Goal: Transaction & Acquisition: Book appointment/travel/reservation

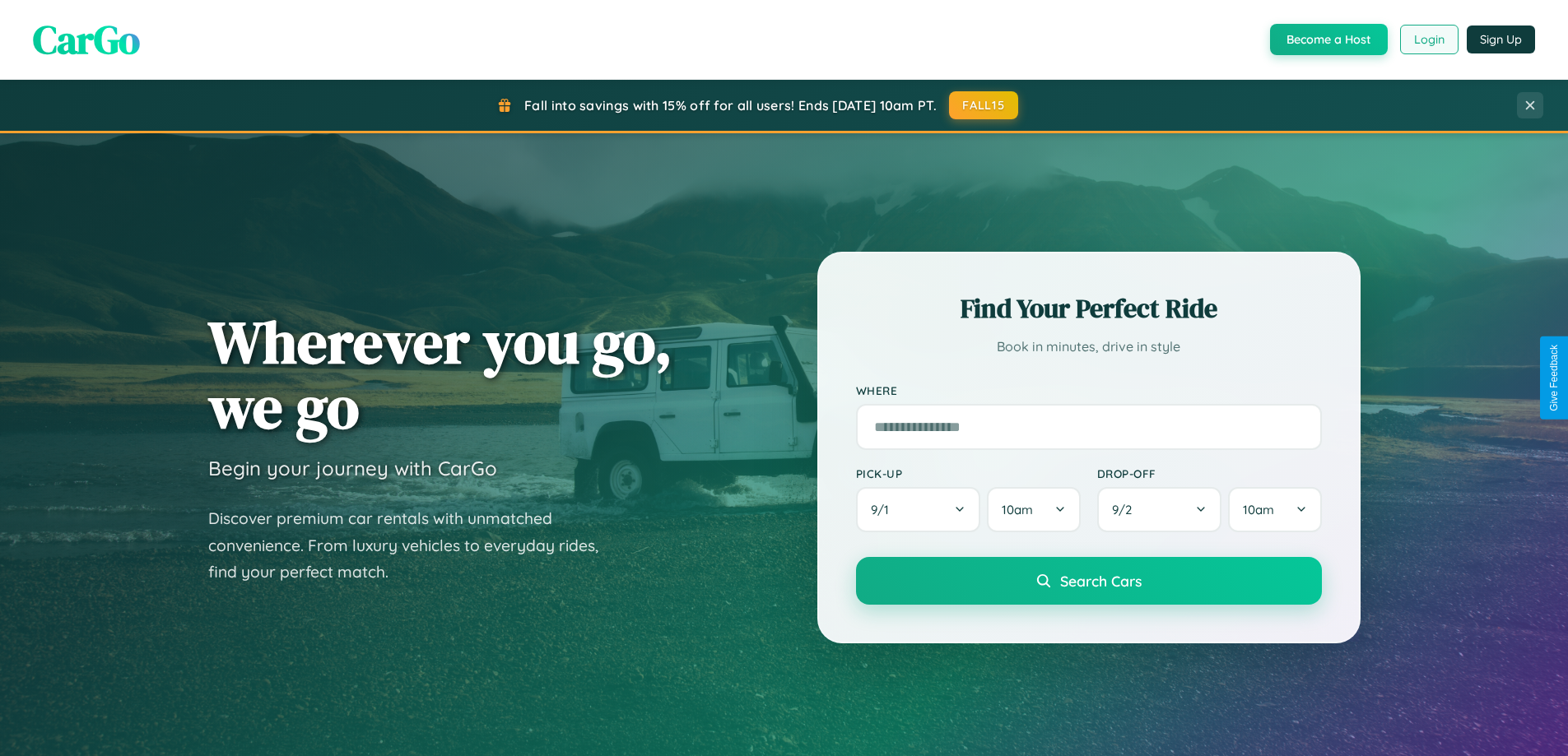
click at [1428, 39] on button "Login" at bounding box center [1429, 39] width 59 height 29
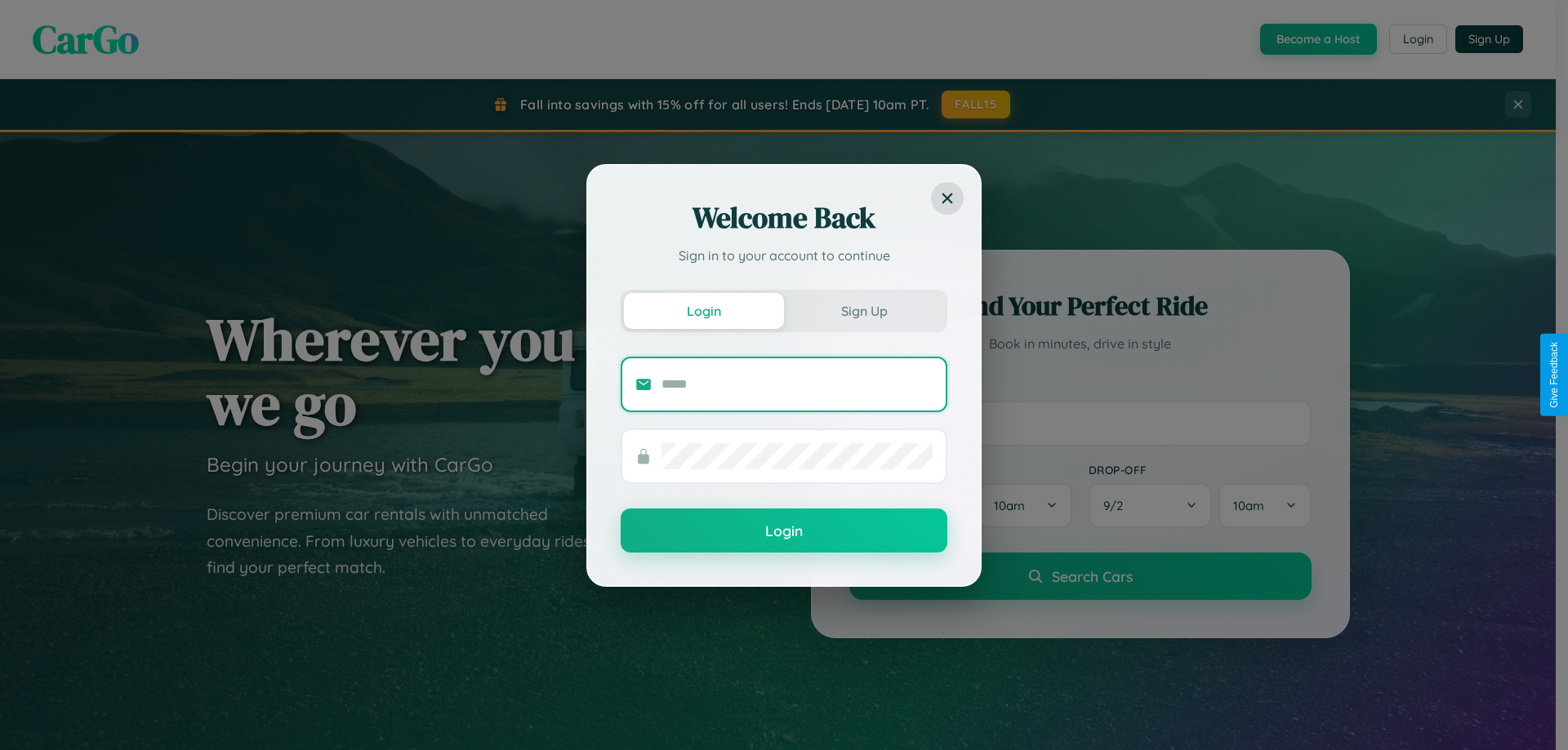
click at [797, 384] on input "text" at bounding box center [796, 385] width 271 height 26
type input "**********"
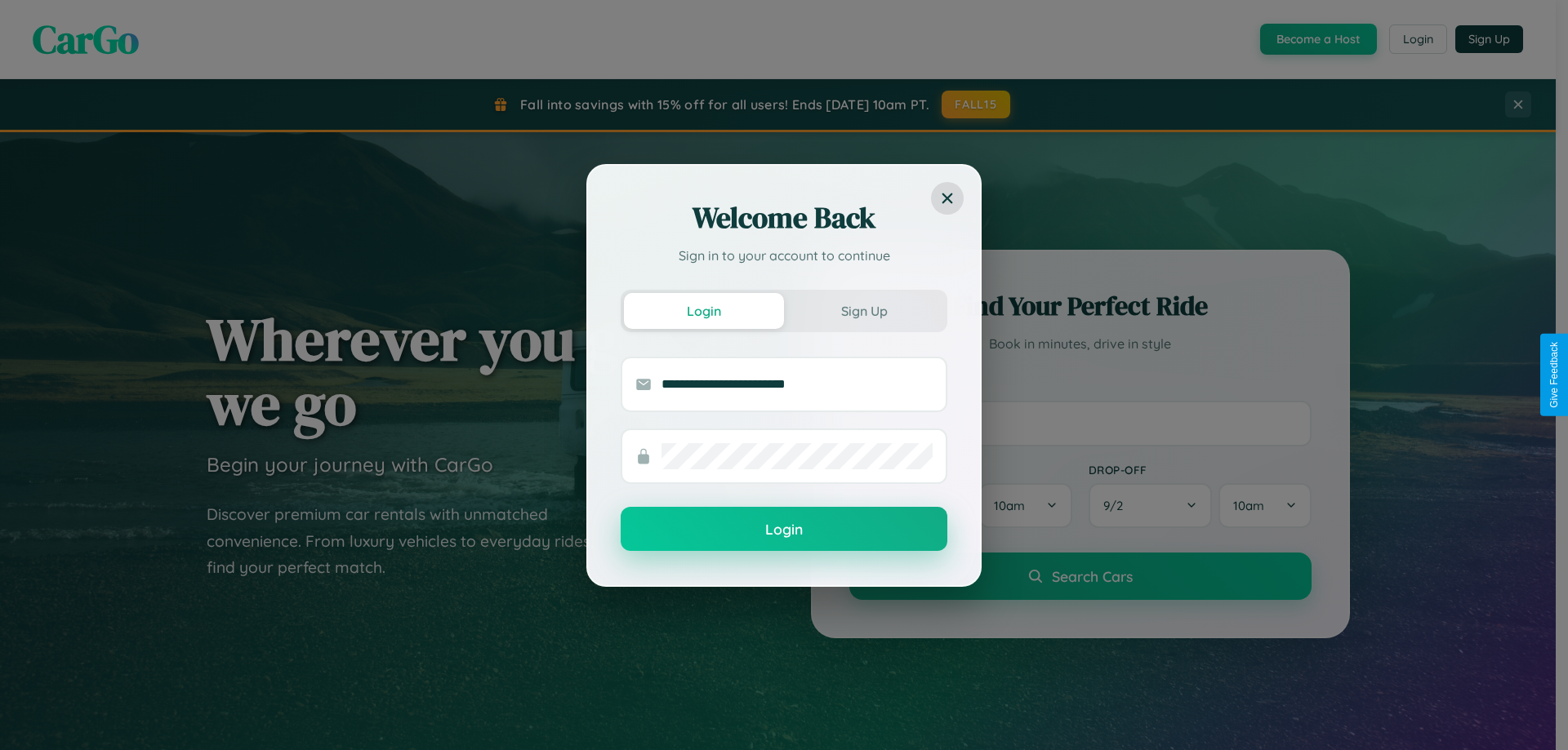
click at [784, 529] on button "Login" at bounding box center [784, 529] width 327 height 44
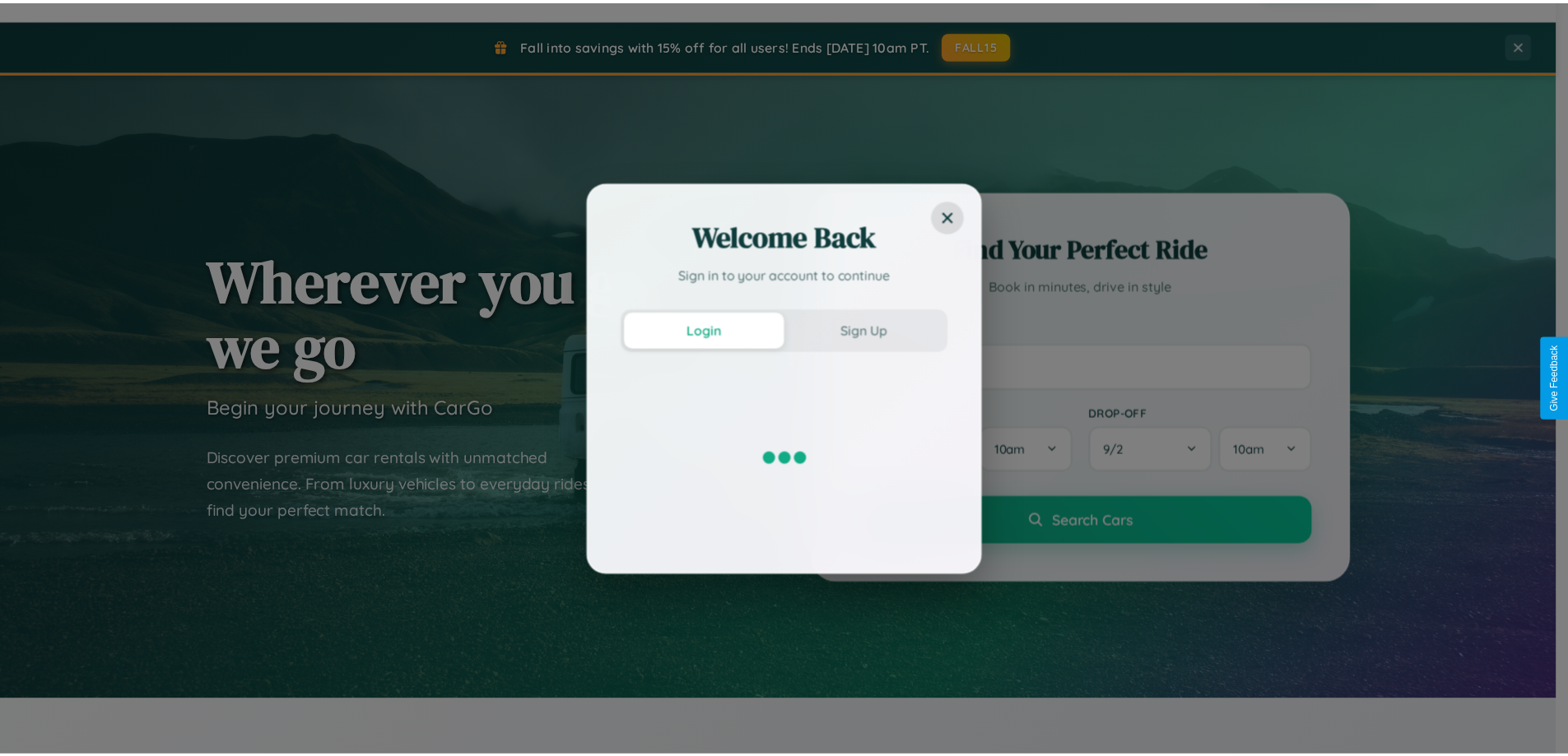
scroll to position [709, 0]
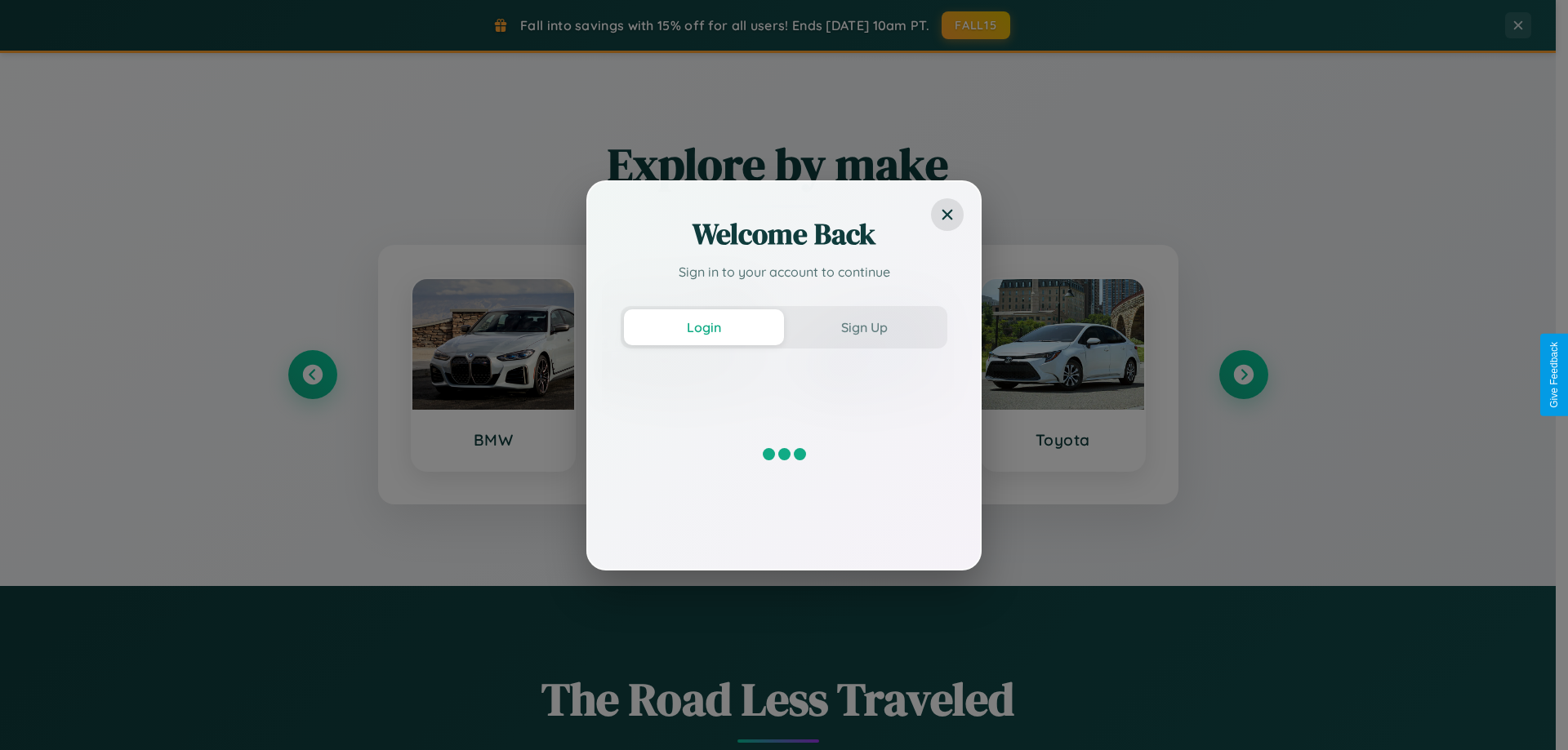
click at [1243, 374] on div "Welcome Back Sign in to your account to continue Login Sign Up" at bounding box center [784, 375] width 1568 height 750
click at [312, 374] on div "Welcome Back Sign in to your account to continue Login Sign Up" at bounding box center [784, 375] width 1568 height 750
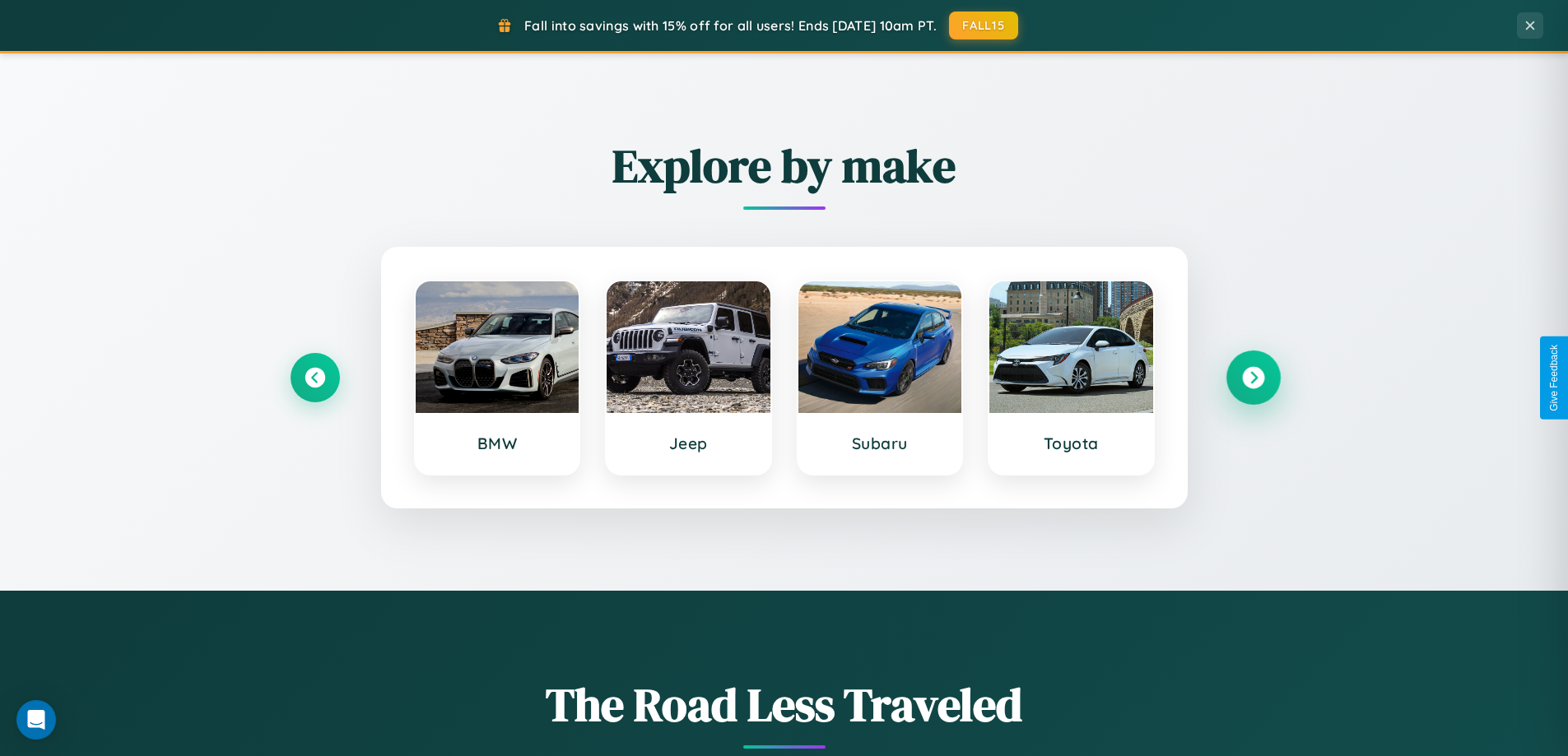
click at [1253, 377] on icon at bounding box center [1253, 377] width 22 height 22
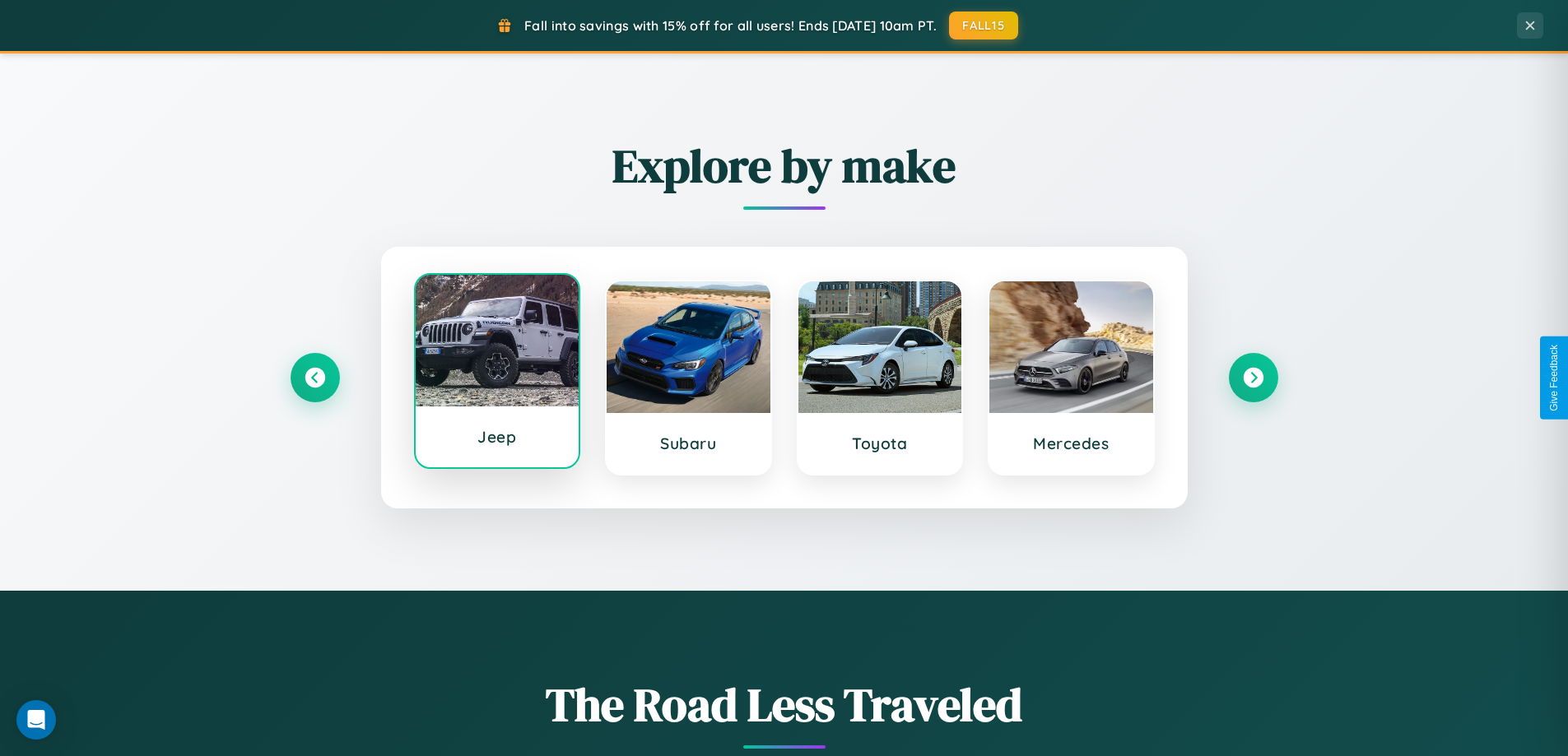
click at [497, 373] on div at bounding box center [497, 341] width 164 height 132
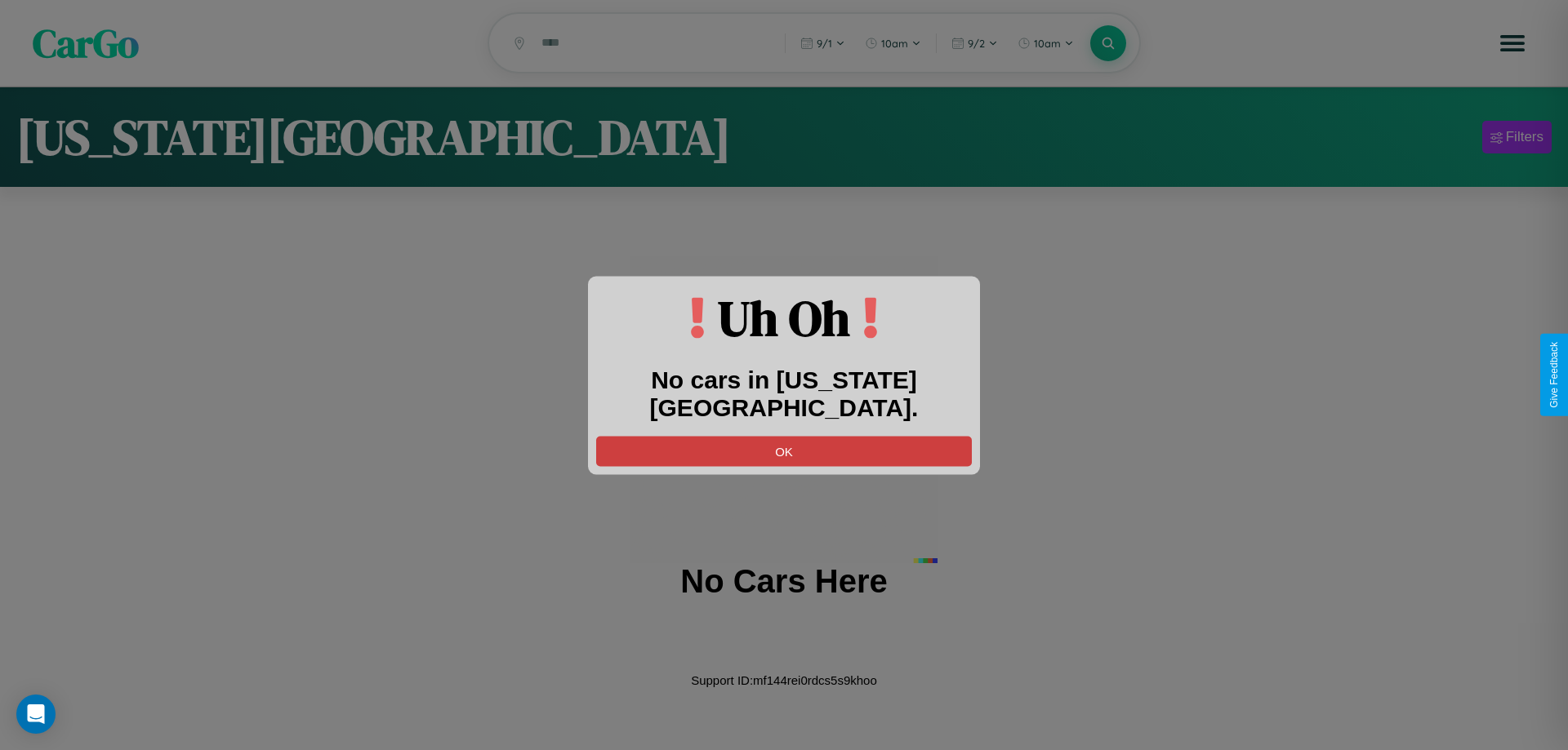
click at [784, 436] on button "OK" at bounding box center [783, 451] width 375 height 30
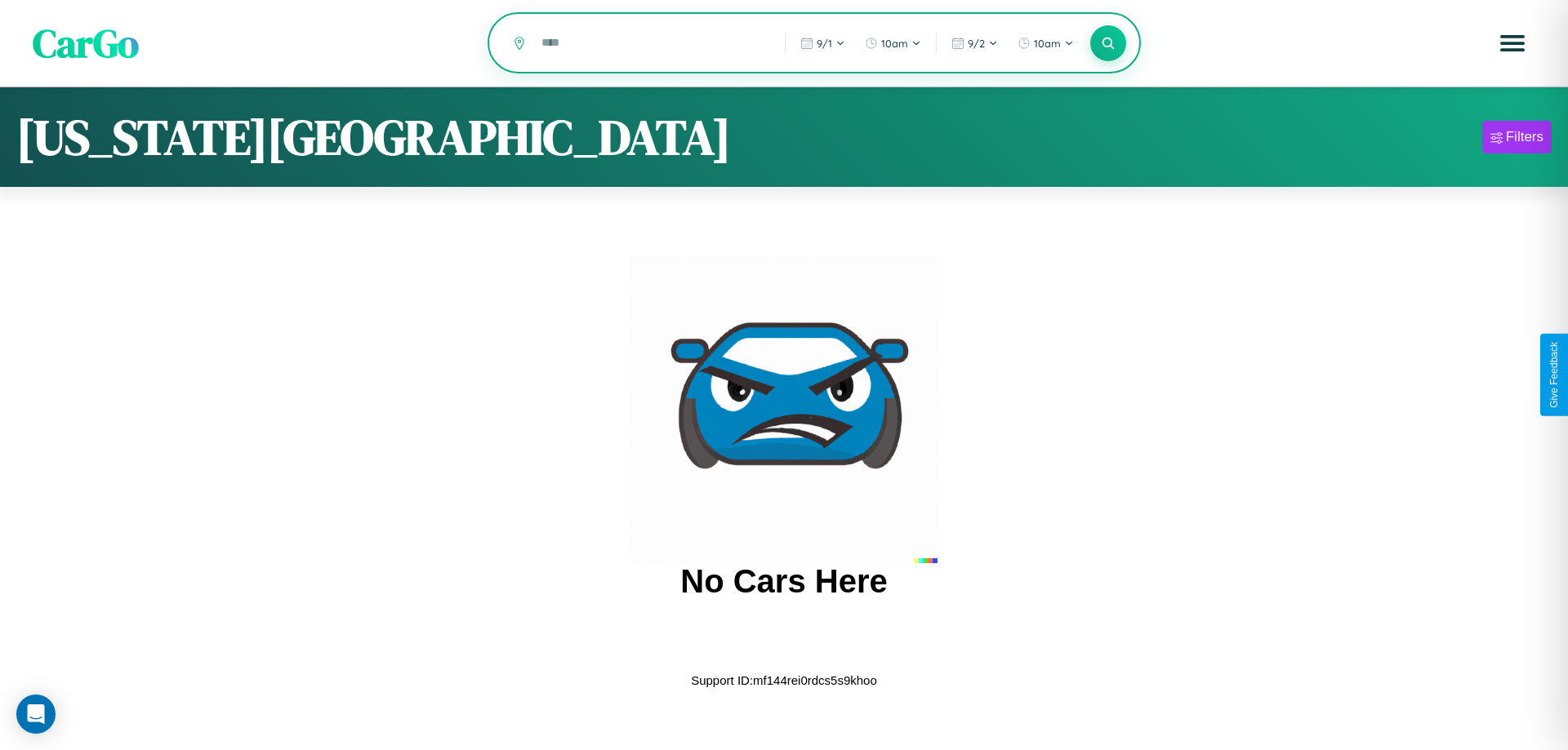
click at [651, 44] on input "text" at bounding box center [651, 42] width 235 height 28
type input "*****"
click at [1108, 44] on icon at bounding box center [1108, 43] width 16 height 16
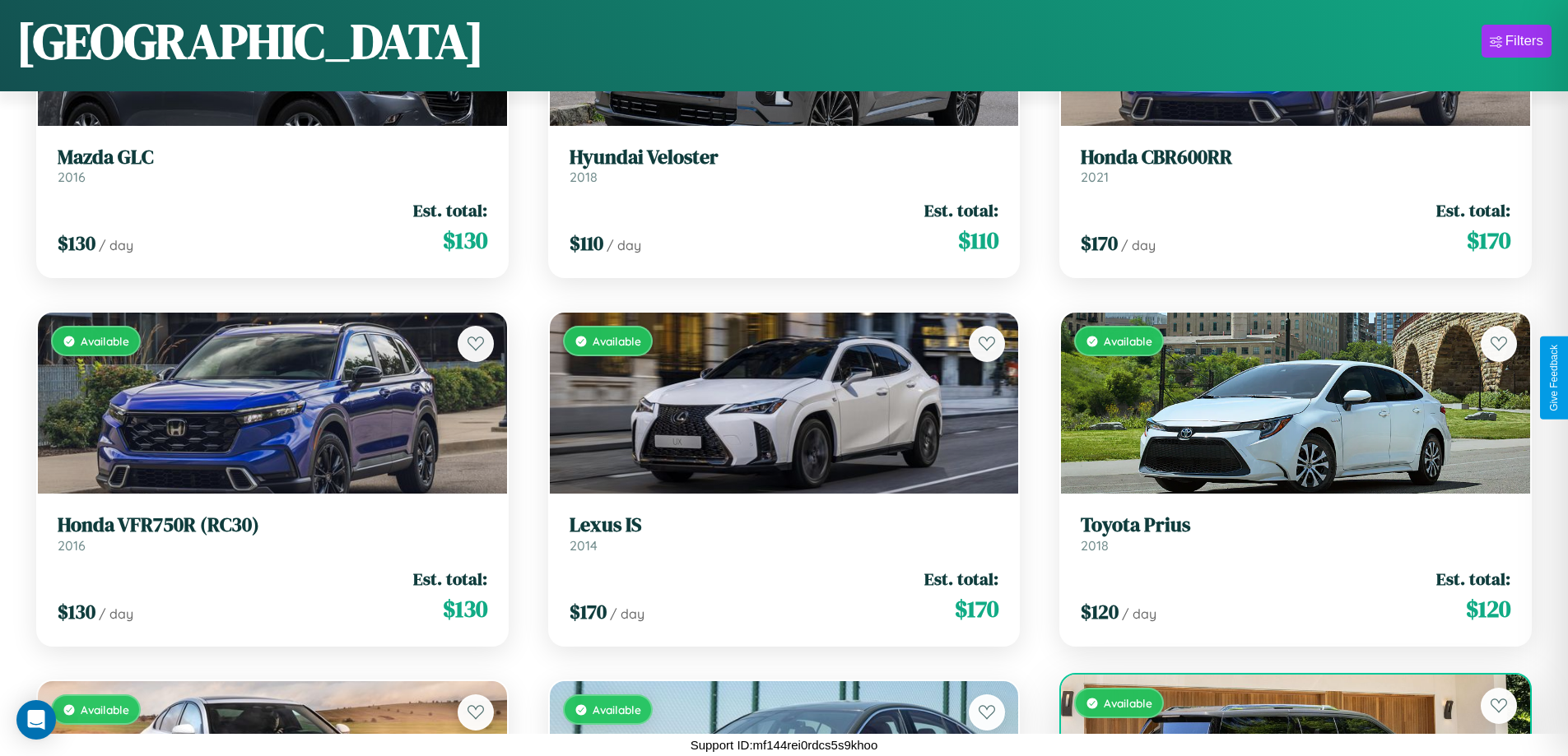
scroll to position [969, 0]
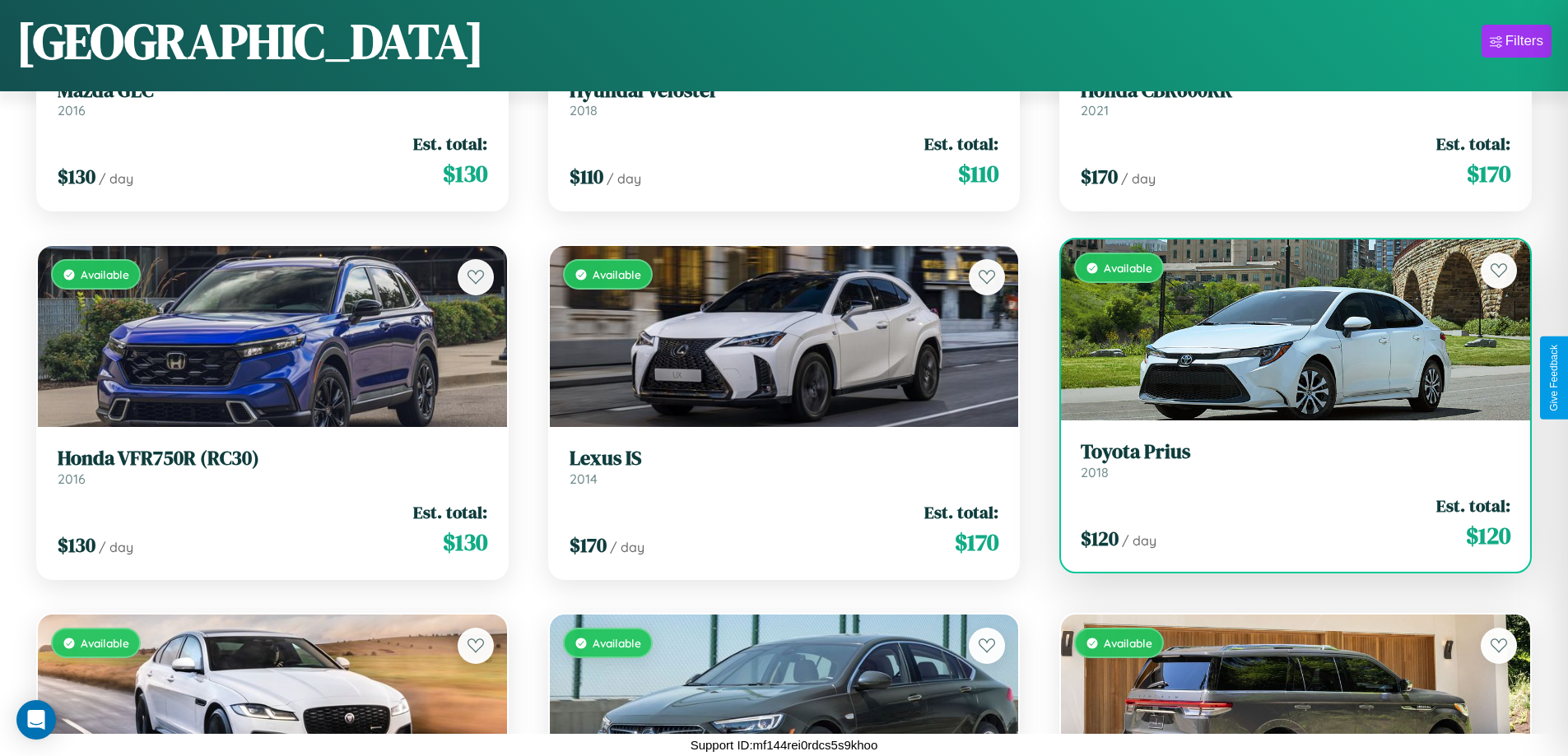
click at [1285, 464] on h3 "Toyota Prius" at bounding box center [1295, 452] width 430 height 24
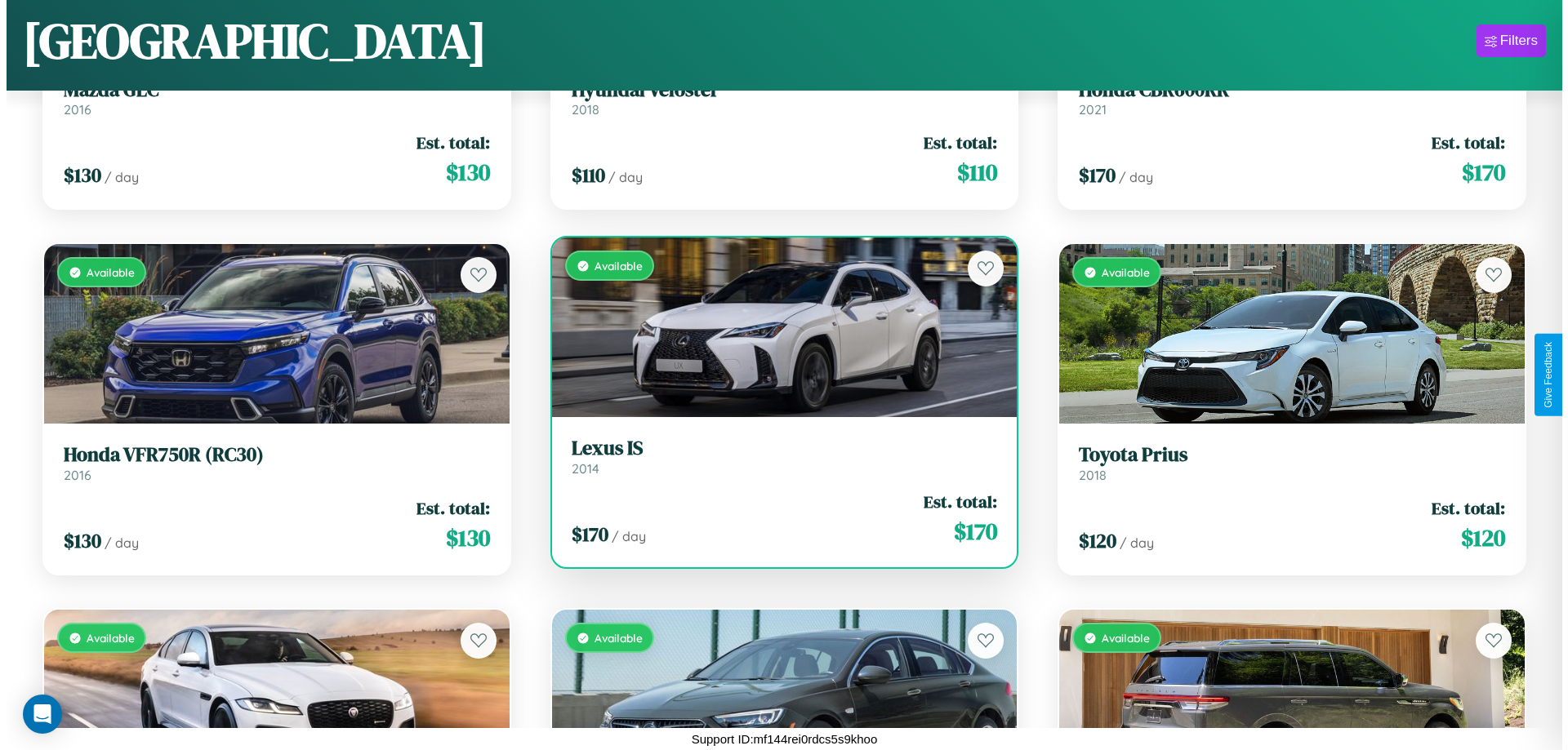
scroll to position [0, 0]
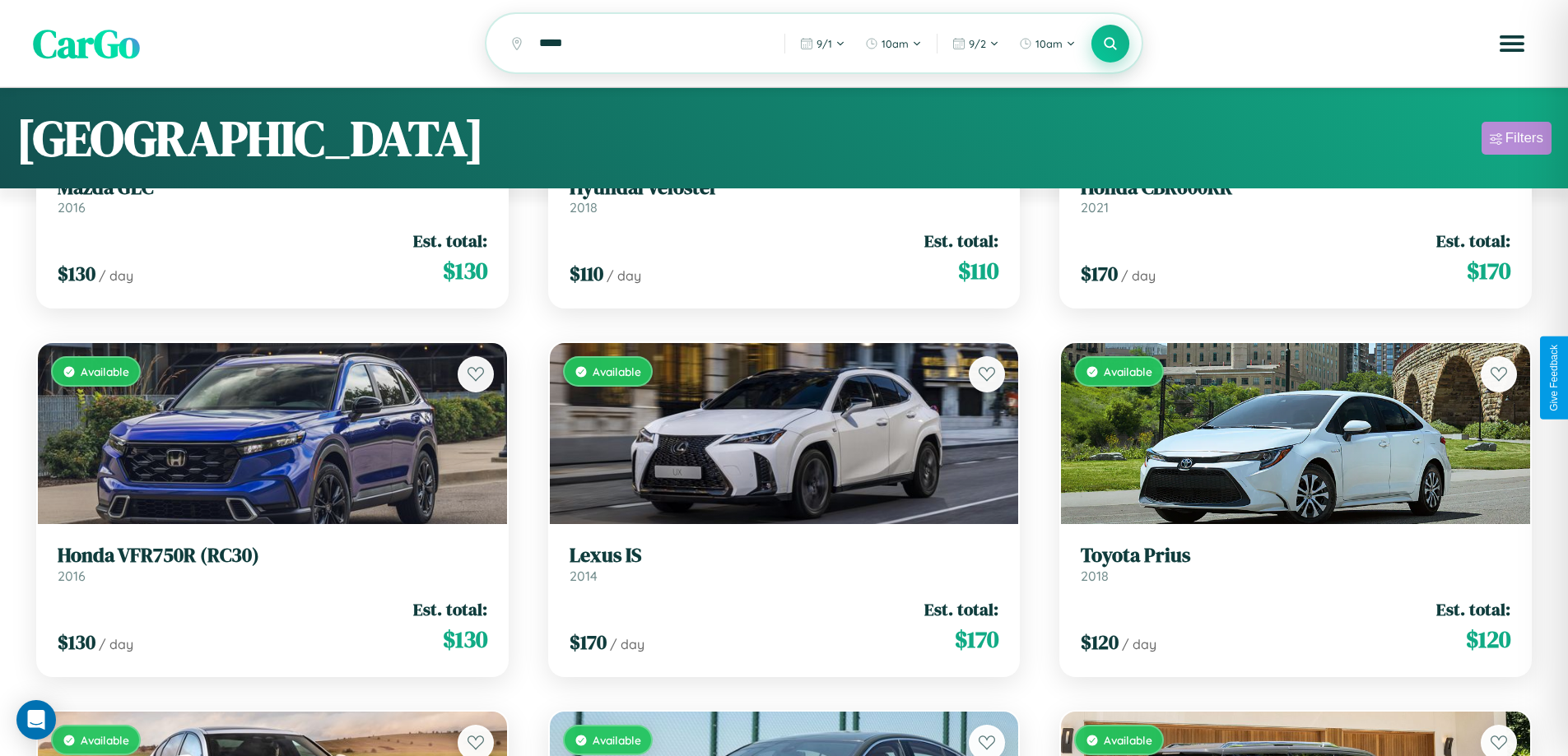
click at [1516, 141] on div "Filters" at bounding box center [1524, 138] width 38 height 16
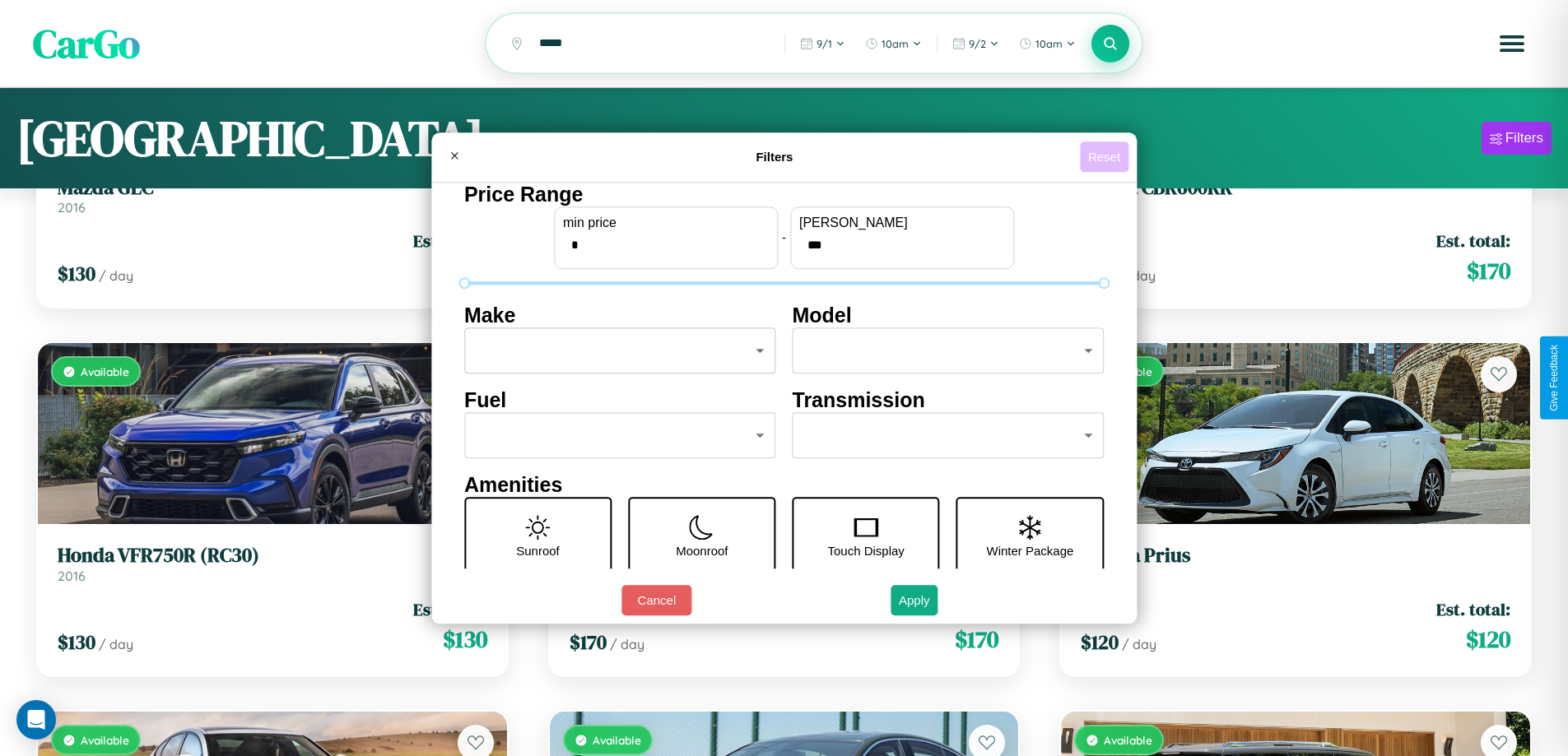
click at [1106, 157] on button "Reset" at bounding box center [1103, 157] width 49 height 30
